Goal: Navigation & Orientation: Find specific page/section

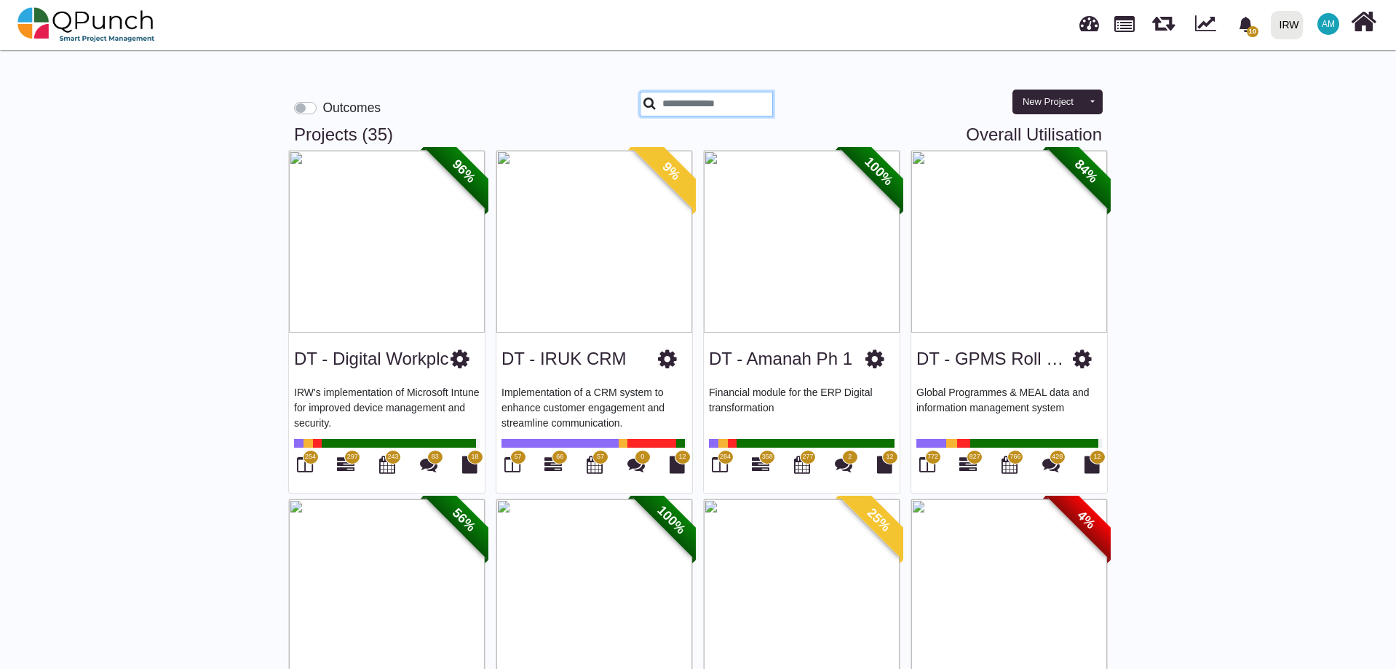
click at [694, 104] on input "text" at bounding box center [706, 104] width 133 height 25
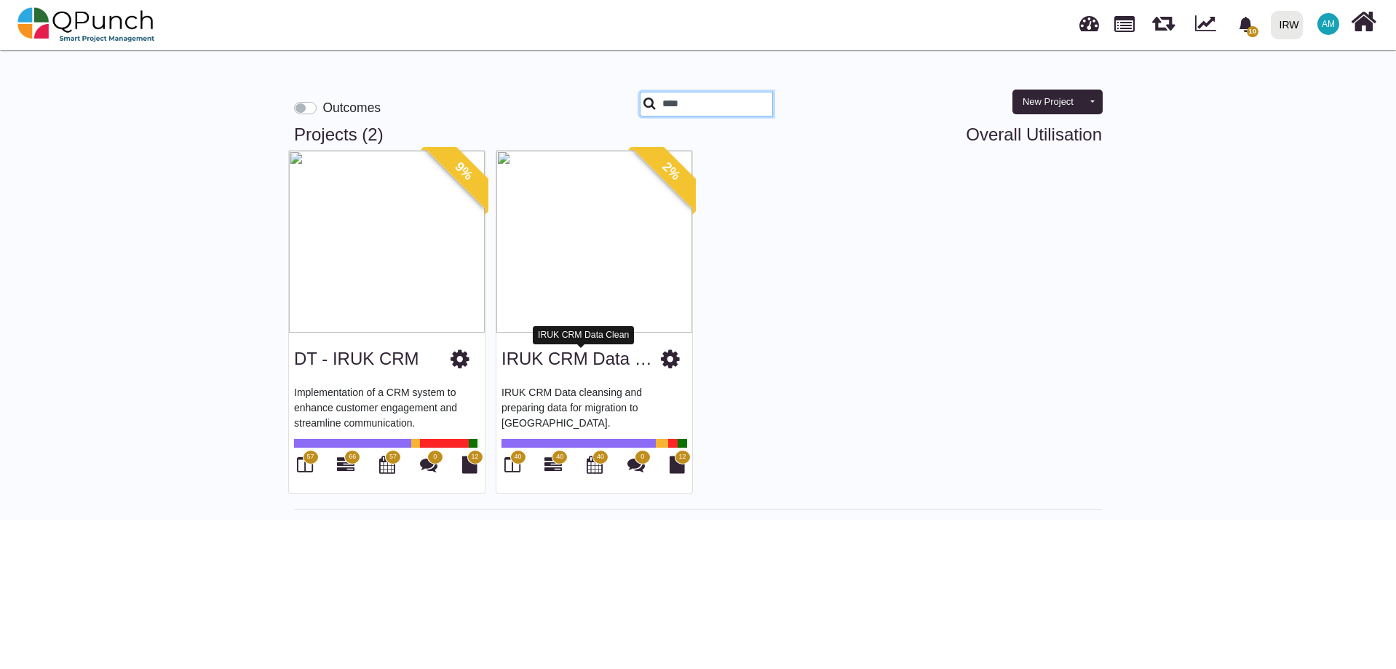
type input "****"
click at [522, 357] on link "IRUK CRM Data Clean" at bounding box center [590, 359] width 178 height 20
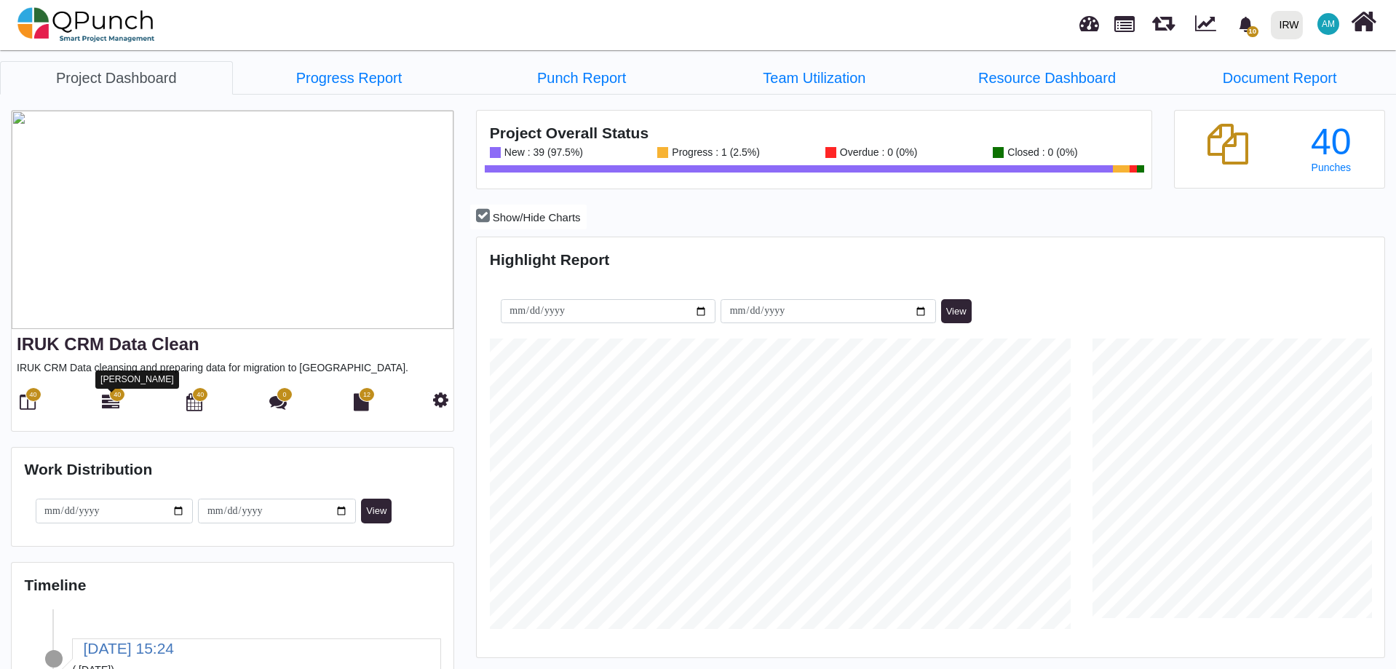
scroll to position [290, 301]
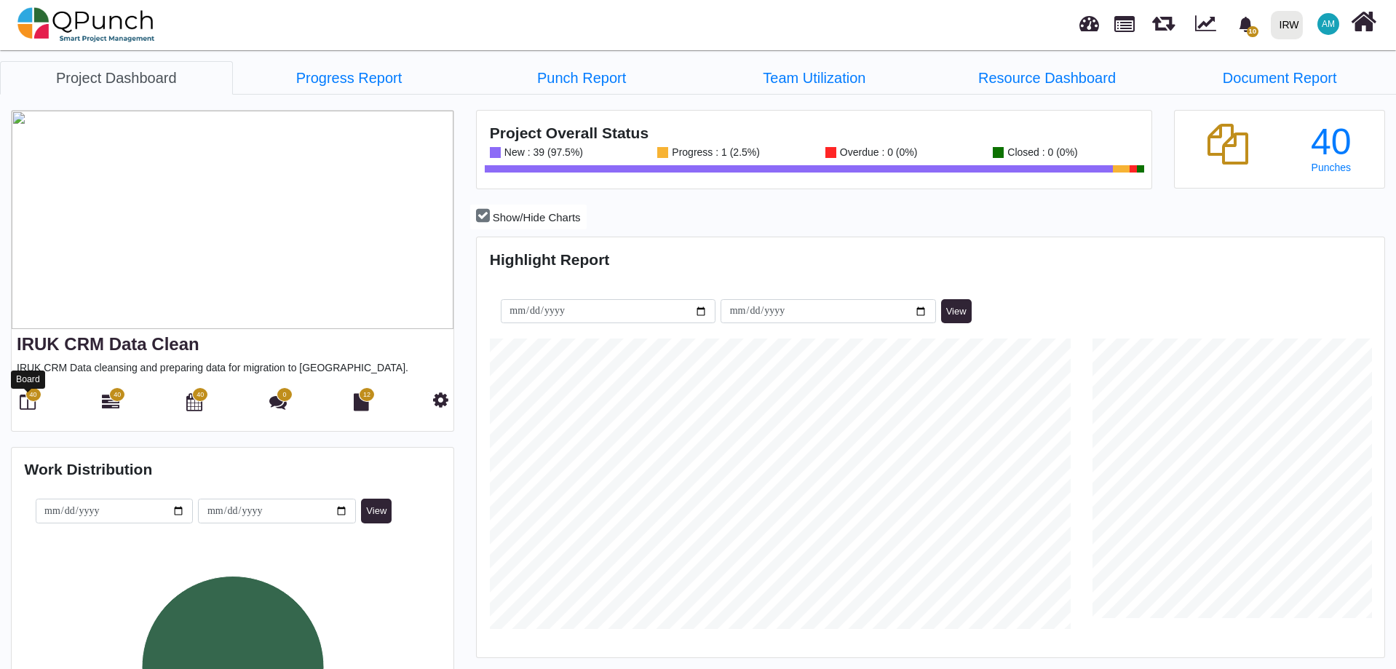
click at [23, 408] on icon at bounding box center [28, 401] width 16 height 17
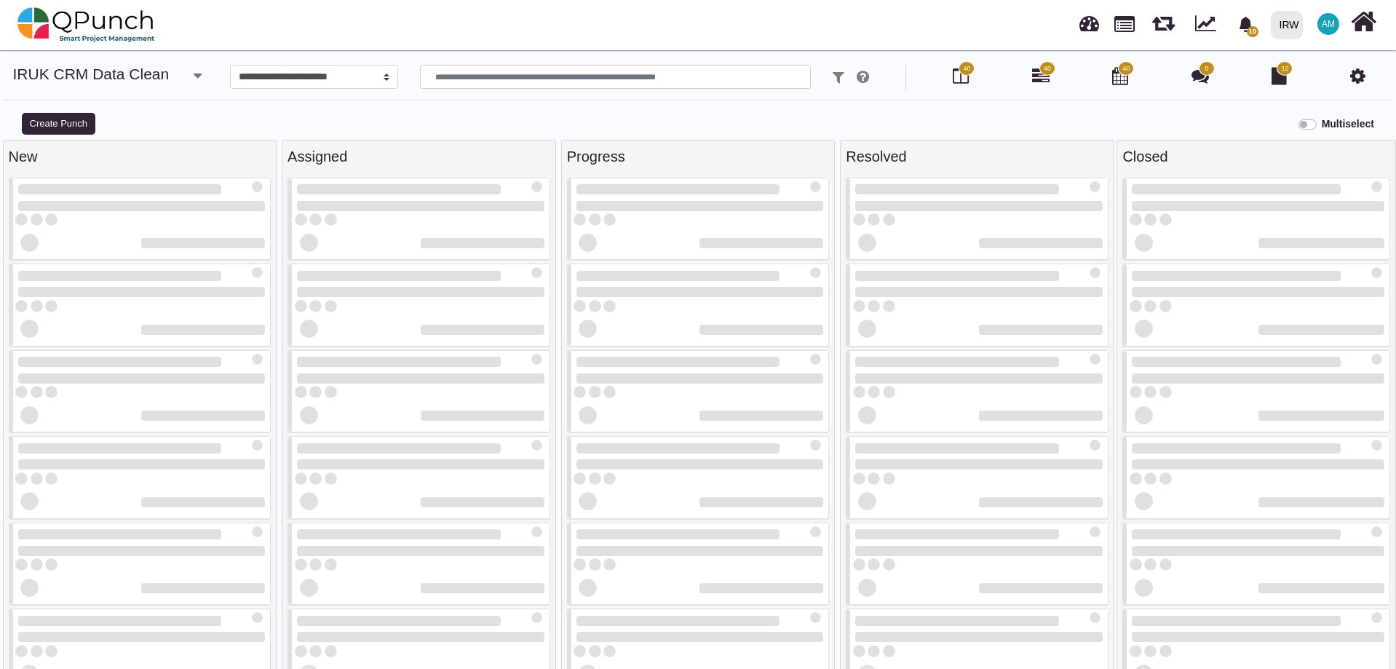
select select
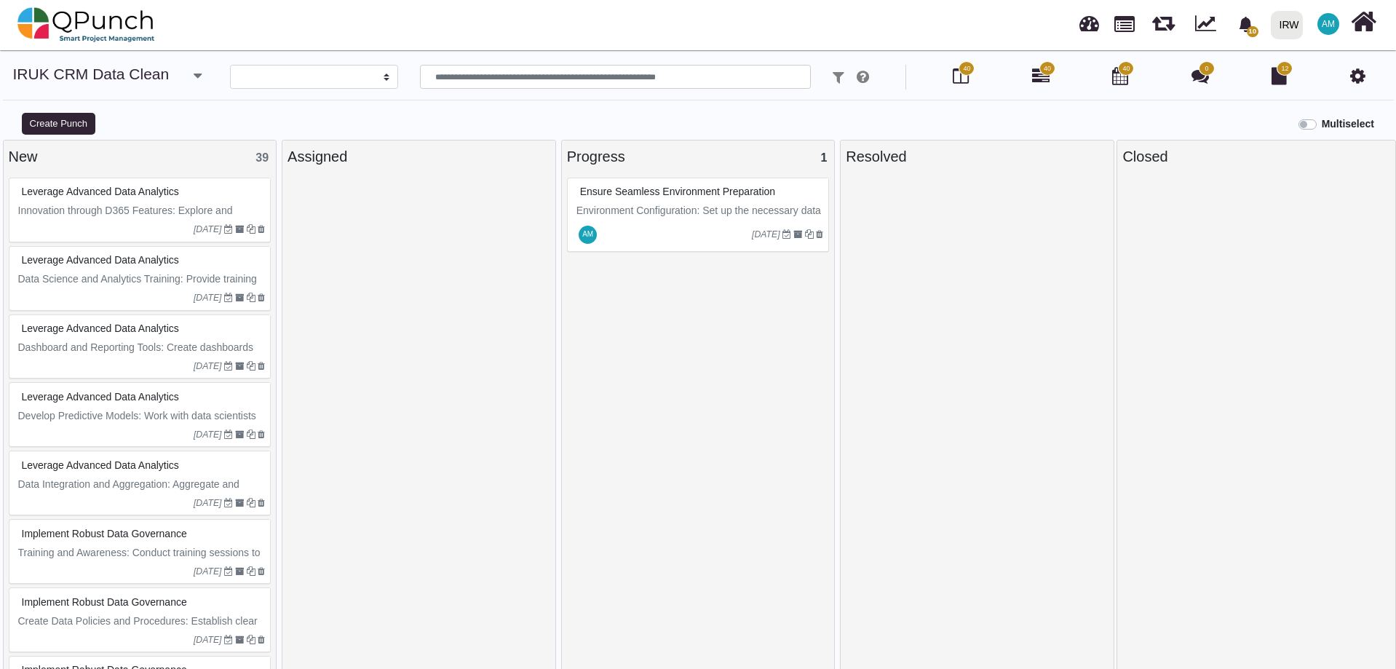
click at [674, 204] on p "Environment Configuration: Set up the necessary data in each environment (devel…" at bounding box center [699, 233] width 247 height 61
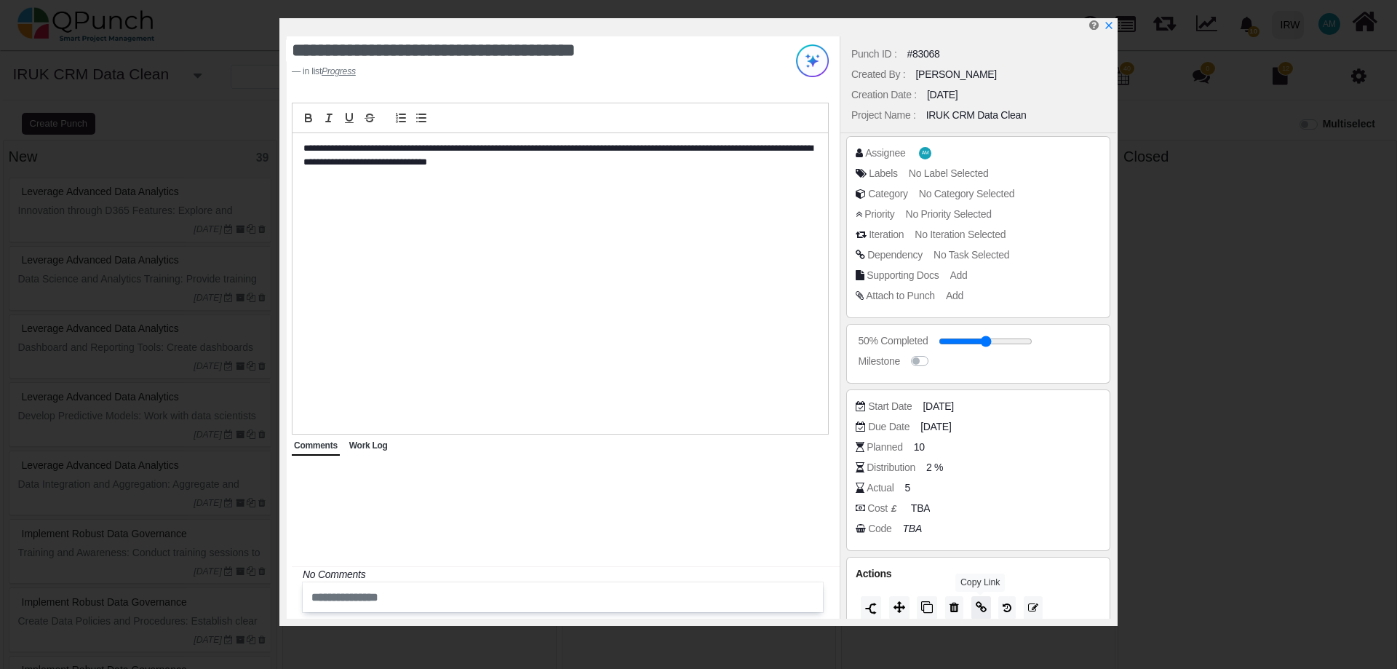
click at [983, 611] on icon at bounding box center [981, 607] width 11 height 12
click at [1105, 28] on icon "x" at bounding box center [1109, 26] width 12 height 12
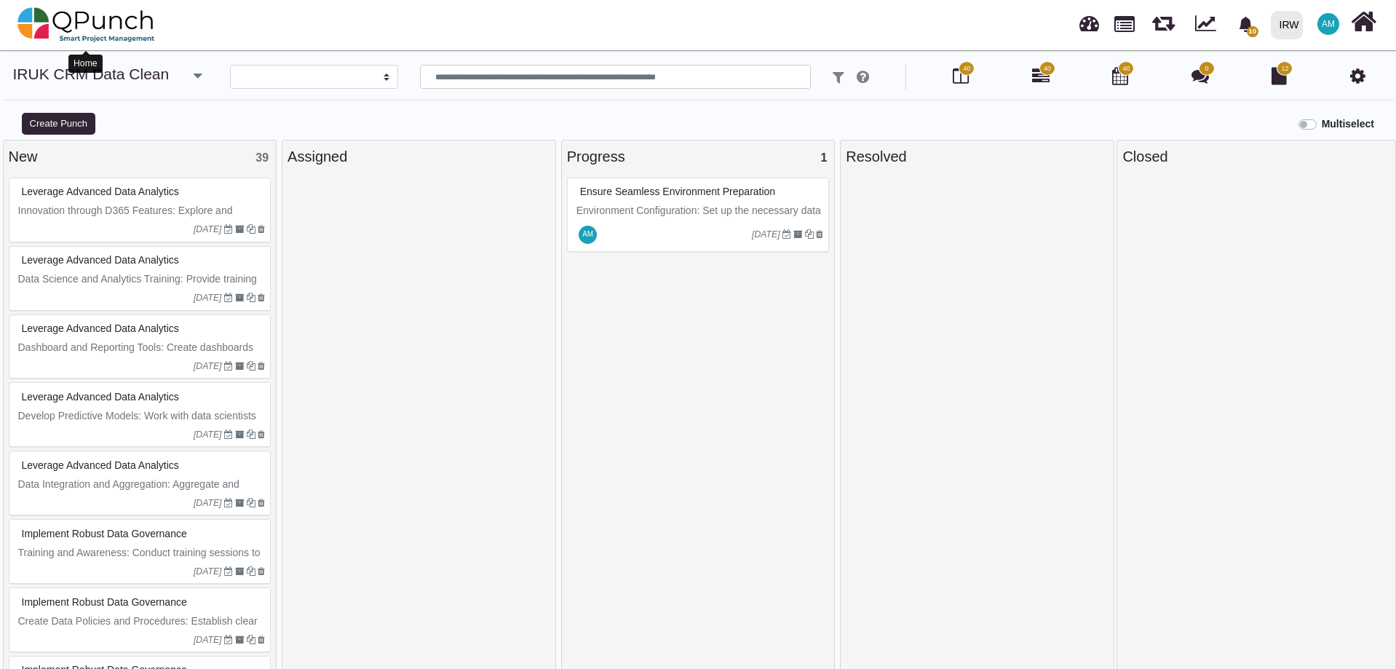
click at [92, 31] on img at bounding box center [86, 25] width 138 height 44
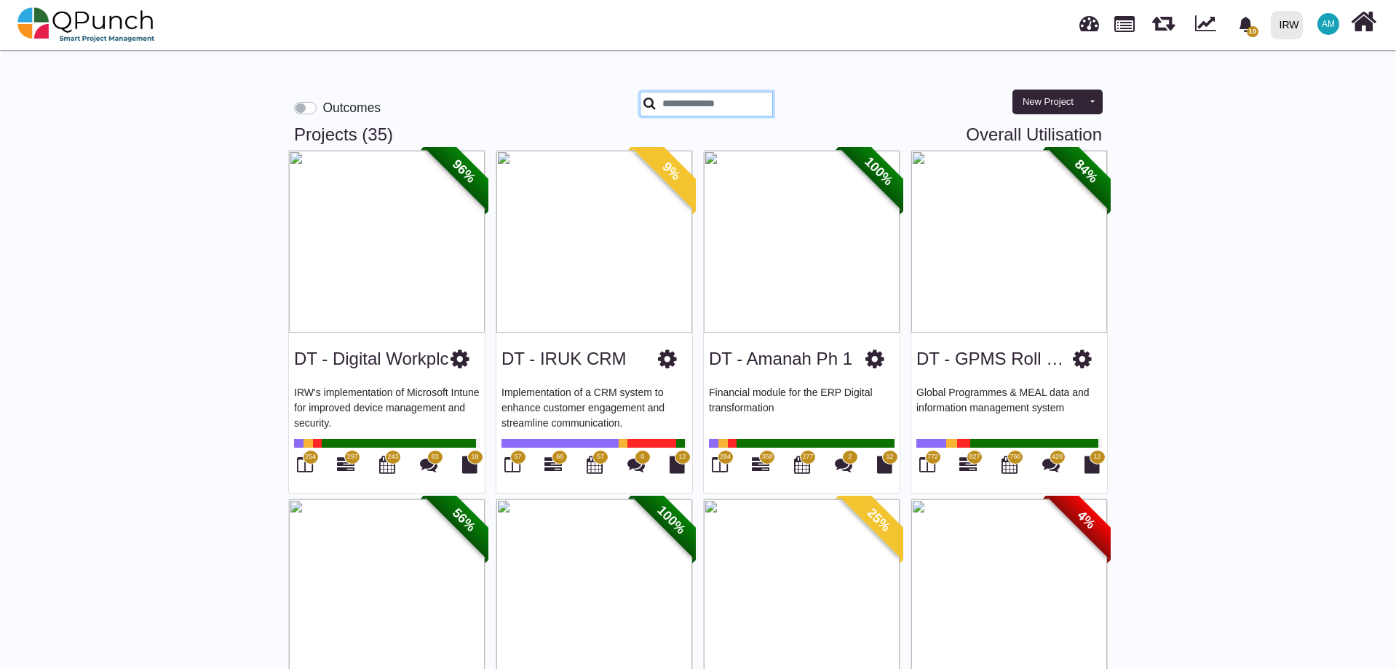
click at [679, 104] on input "text" at bounding box center [706, 104] width 133 height 25
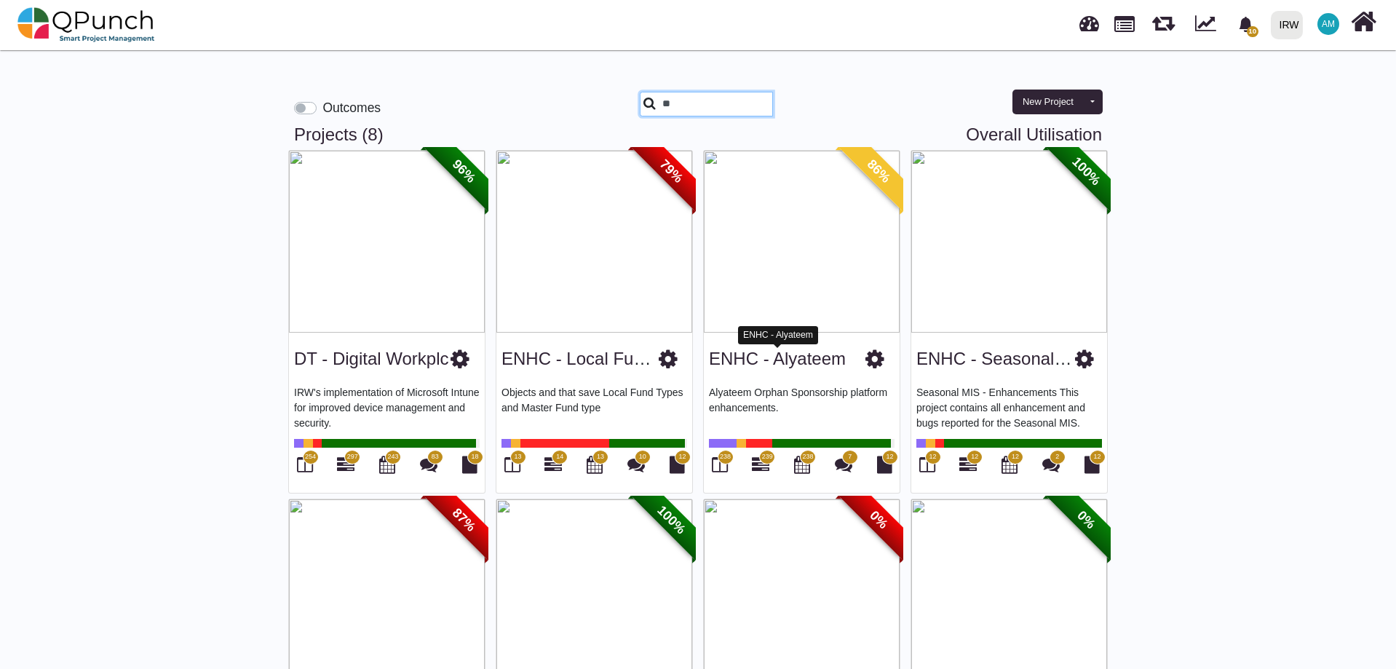
type input "**"
click at [768, 359] on link "ENHC - Alyateem" at bounding box center [777, 359] width 137 height 20
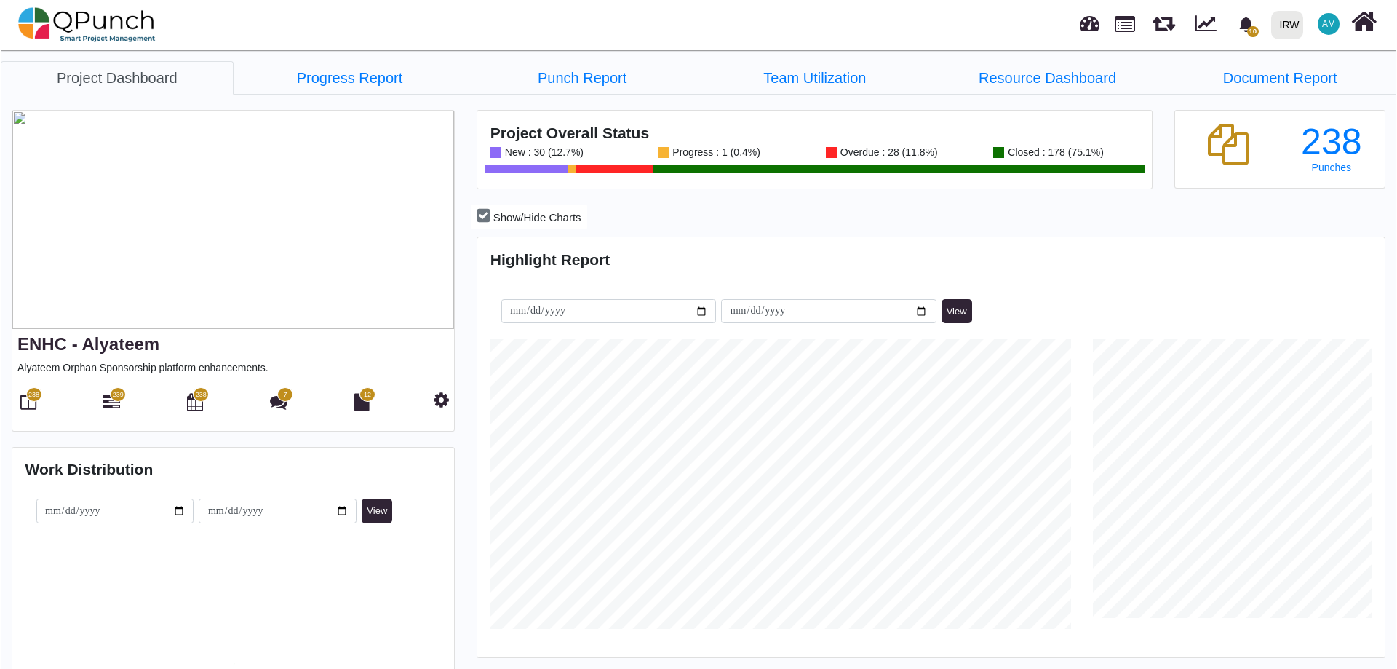
scroll to position [290, 301]
click at [434, 400] on icon at bounding box center [440, 399] width 15 height 17
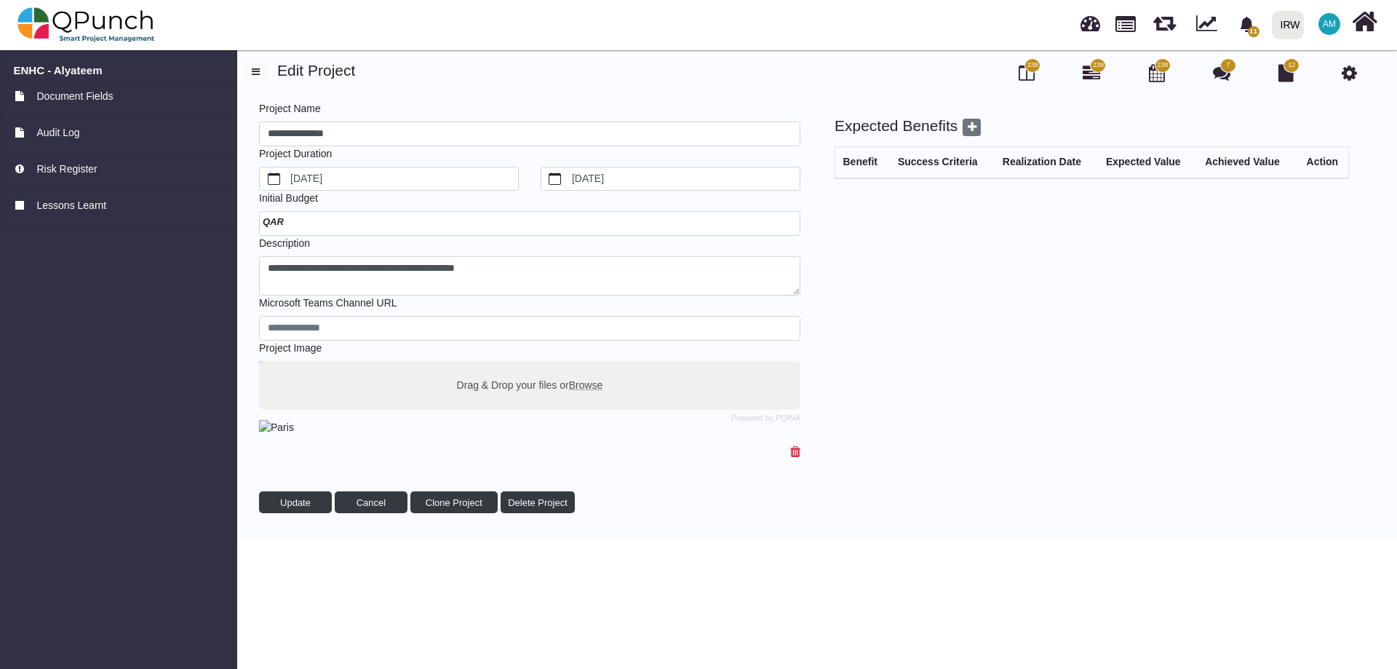
click at [1357, 72] on icon at bounding box center [1349, 72] width 15 height 17
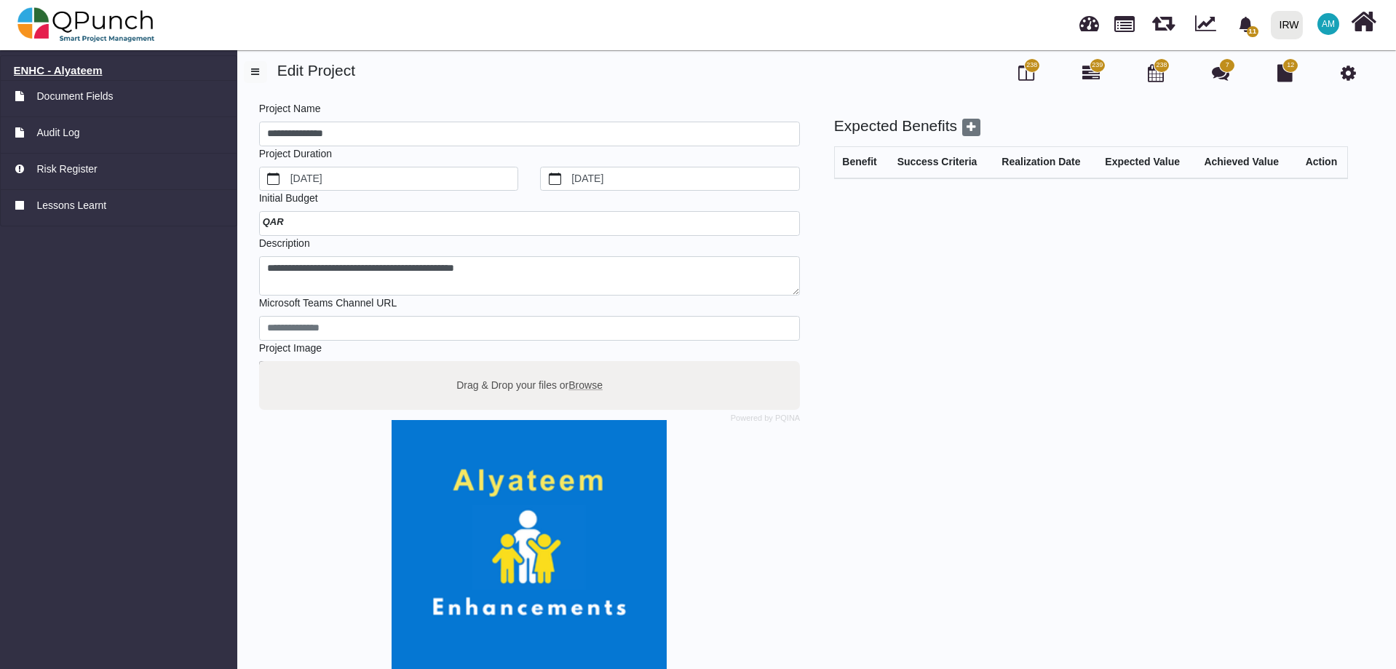
click at [44, 70] on h6 "ENHC - Alyateem" at bounding box center [119, 70] width 210 height 13
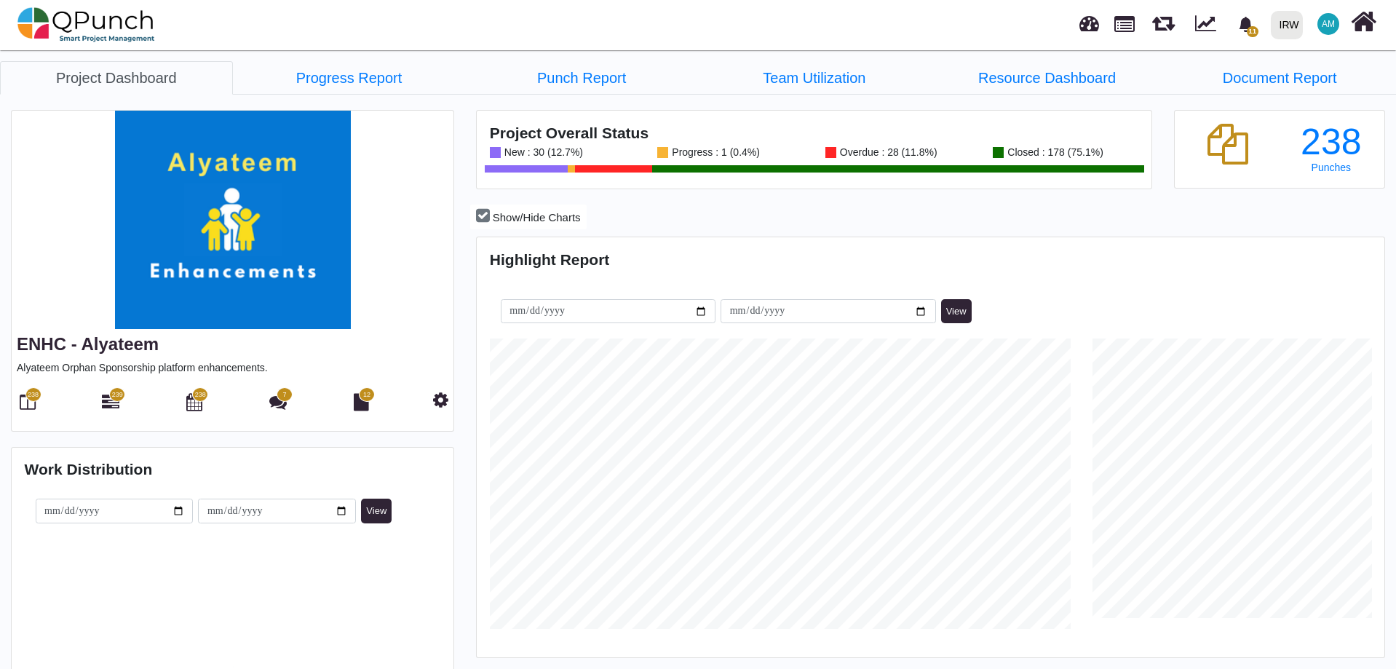
scroll to position [290, 301]
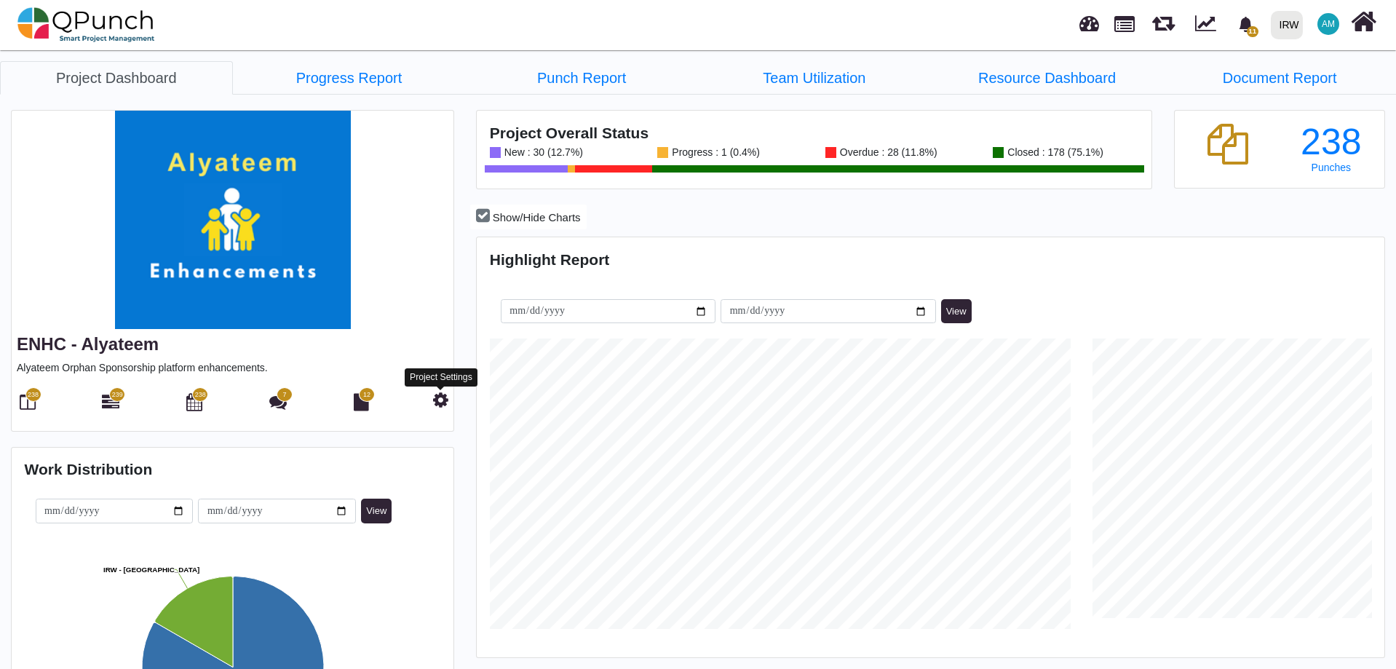
click at [439, 394] on icon at bounding box center [440, 399] width 15 height 17
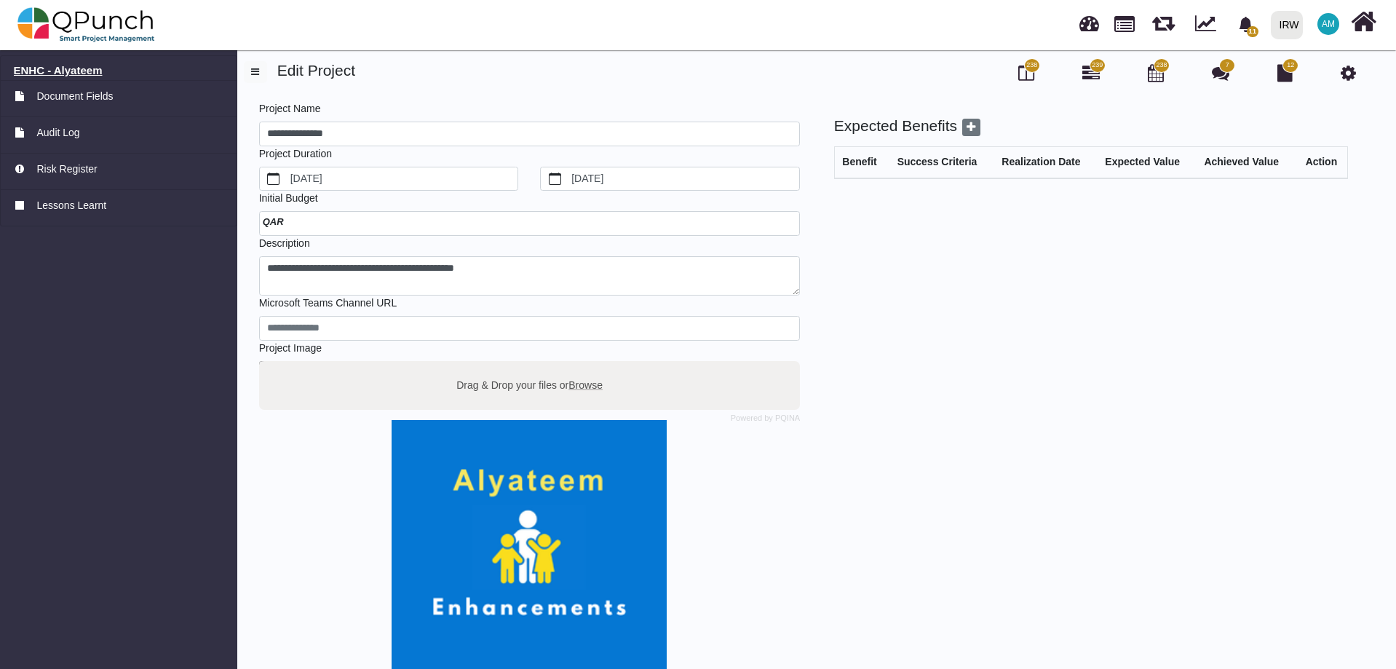
click at [47, 72] on h6 "ENHC - Alyateem" at bounding box center [119, 70] width 210 height 13
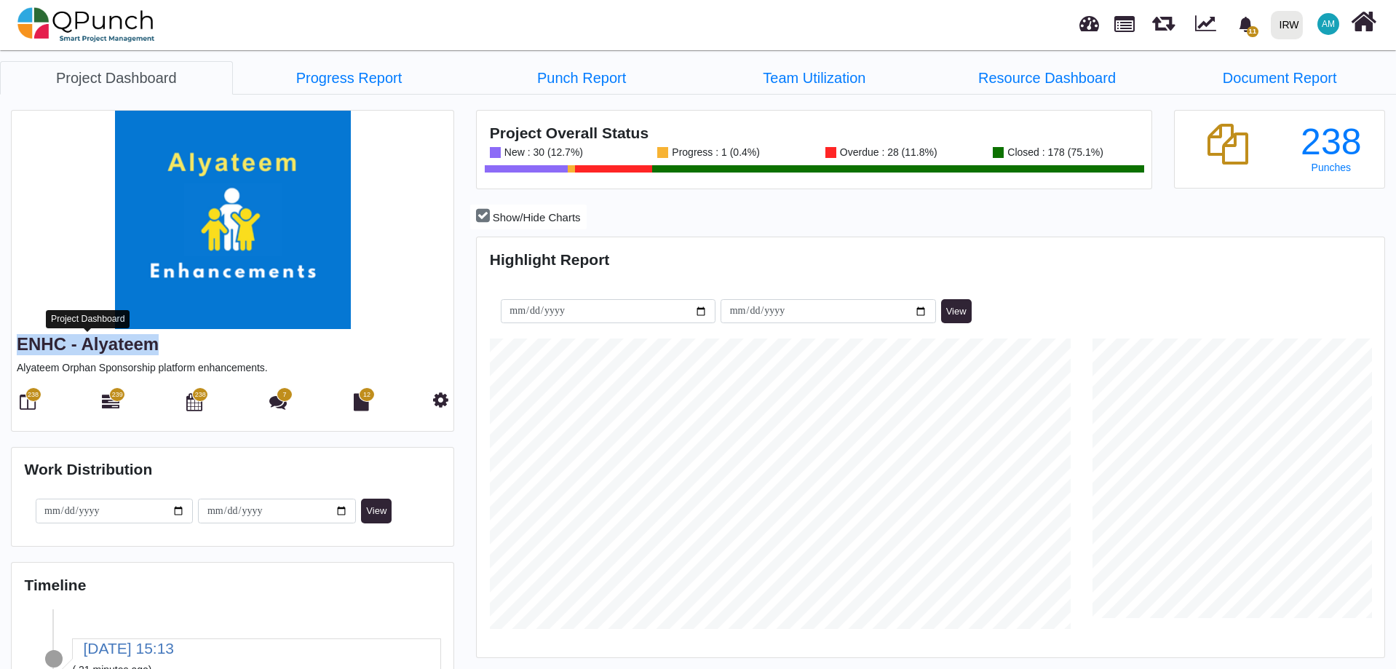
scroll to position [290, 301]
drag, startPoint x: 171, startPoint y: 349, endPoint x: 0, endPoint y: 349, distance: 171.0
click at [0, 349] on div "ENHC - Alyateem Alyateem Orphan Sponsorship platform enhancements. 238 239 238 …" at bounding box center [232, 271] width 465 height 322
copy link "ENHC - Alyateem"
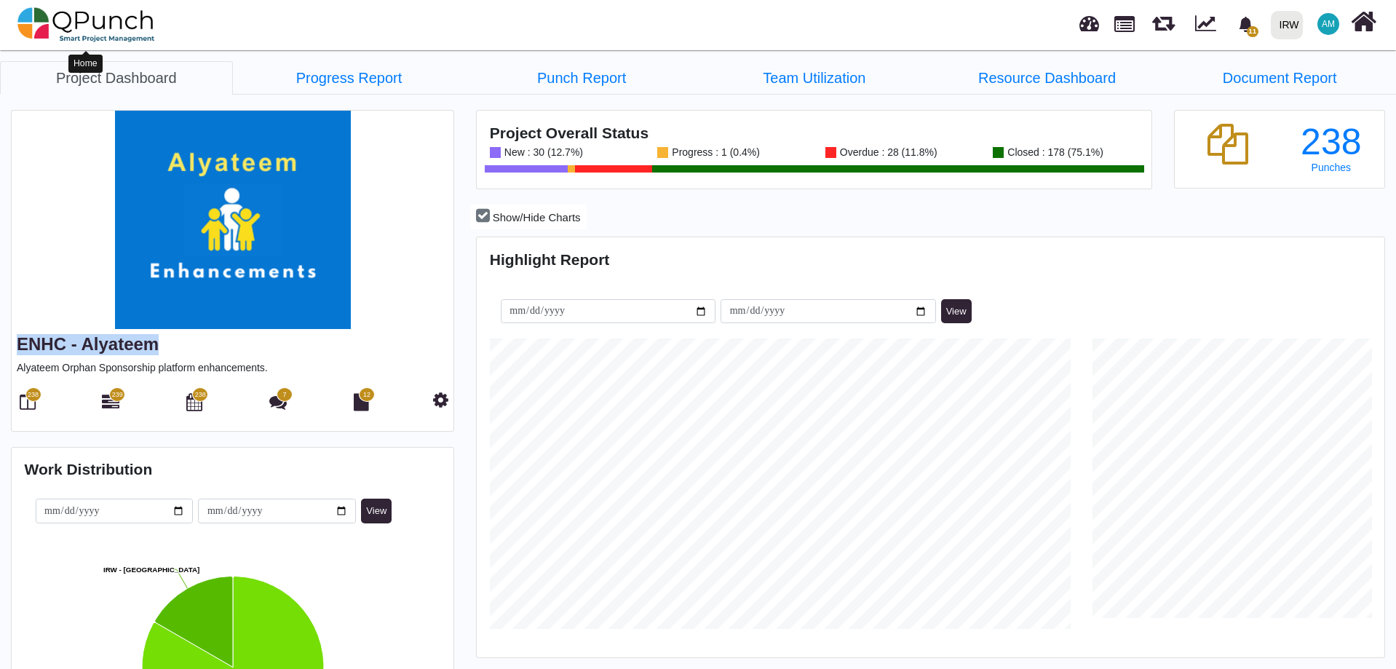
click at [104, 28] on img at bounding box center [86, 25] width 138 height 44
